Goal: Check status: Check status

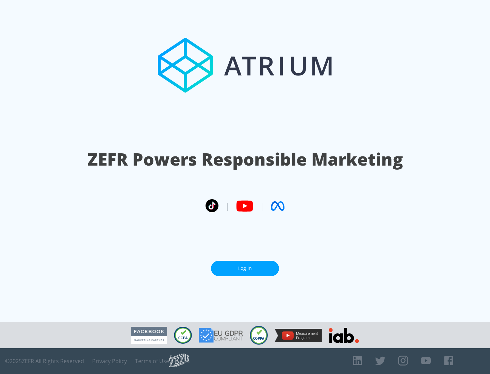
click at [245, 268] on link "Log In" at bounding box center [245, 268] width 68 height 15
